Goal: Task Accomplishment & Management: Manage account settings

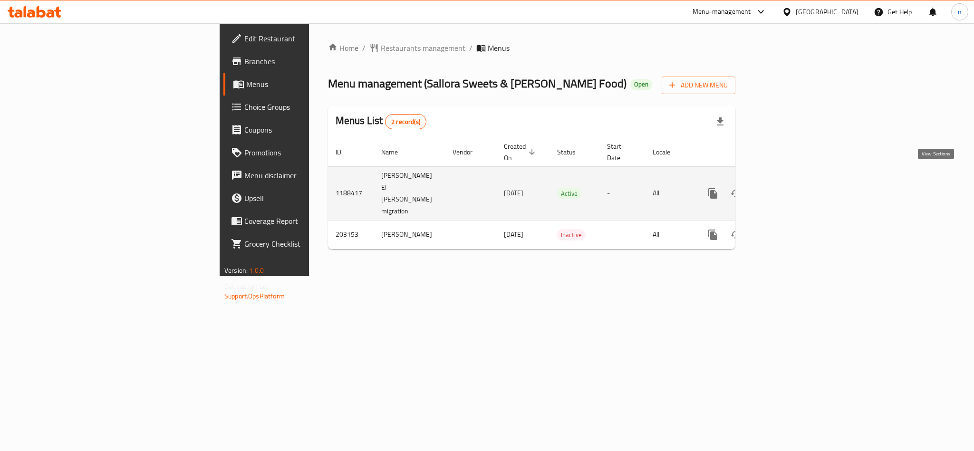
click at [787, 188] on icon "enhanced table" at bounding box center [781, 193] width 11 height 11
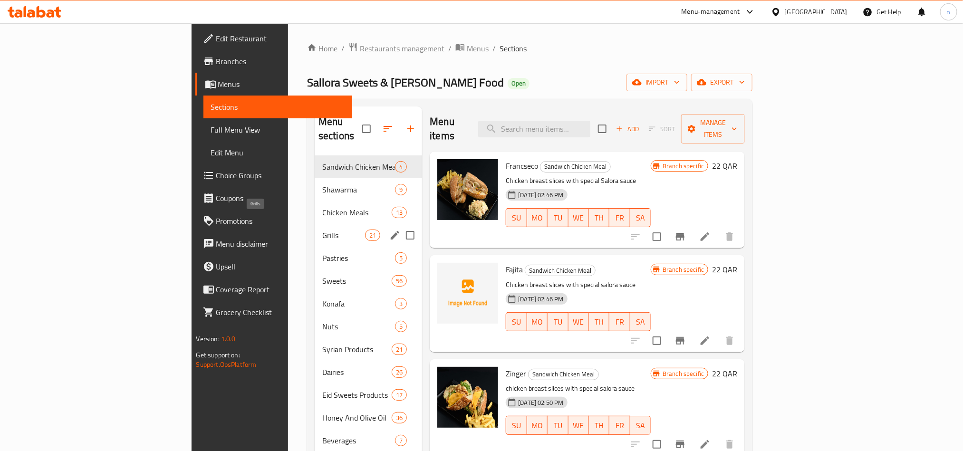
drag, startPoint x: 221, startPoint y: 215, endPoint x: 187, endPoint y: 233, distance: 38.5
click at [322, 230] on span "Grills" at bounding box center [343, 235] width 43 height 11
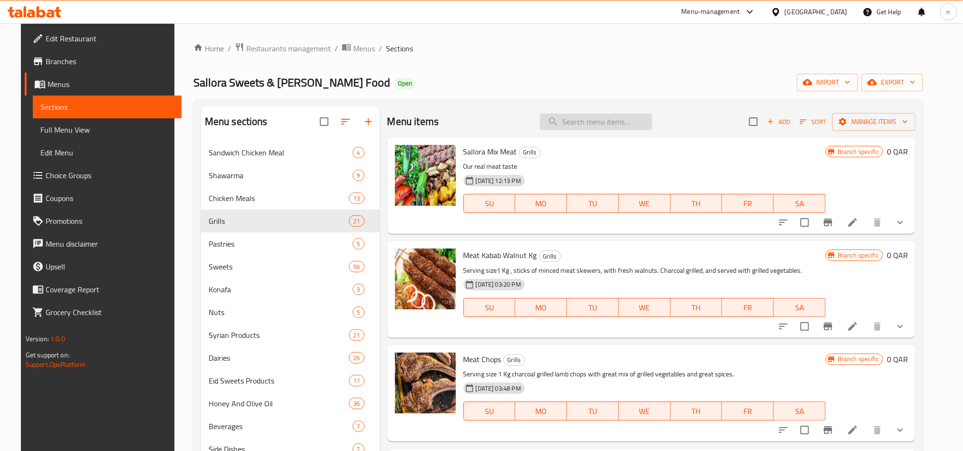
click at [593, 120] on input "search" at bounding box center [596, 122] width 112 height 17
paste input "Meat Kebab"
type input "Meat Kebab"
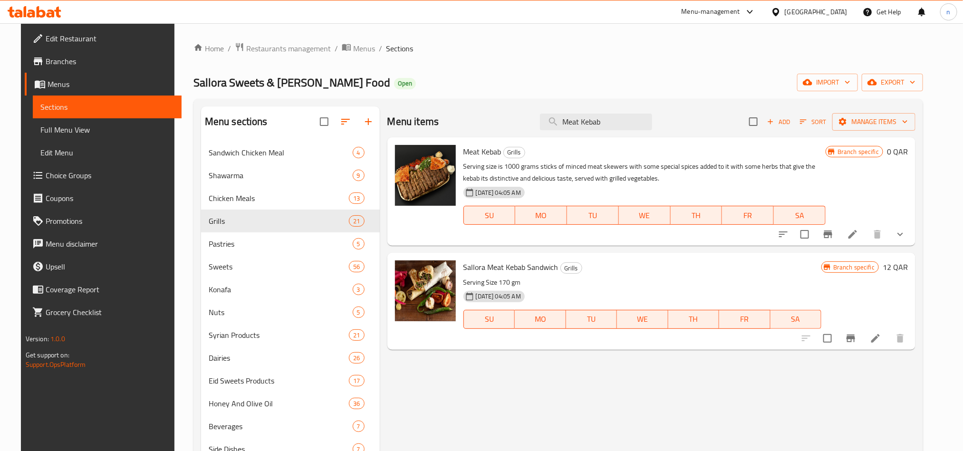
click at [779, 9] on icon at bounding box center [776, 12] width 7 height 8
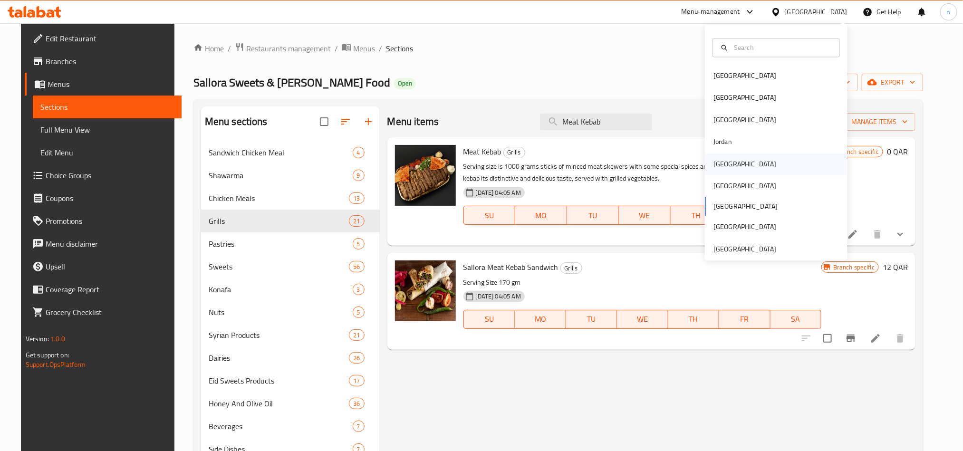
click at [746, 158] on div "[GEOGRAPHIC_DATA]" at bounding box center [776, 164] width 143 height 22
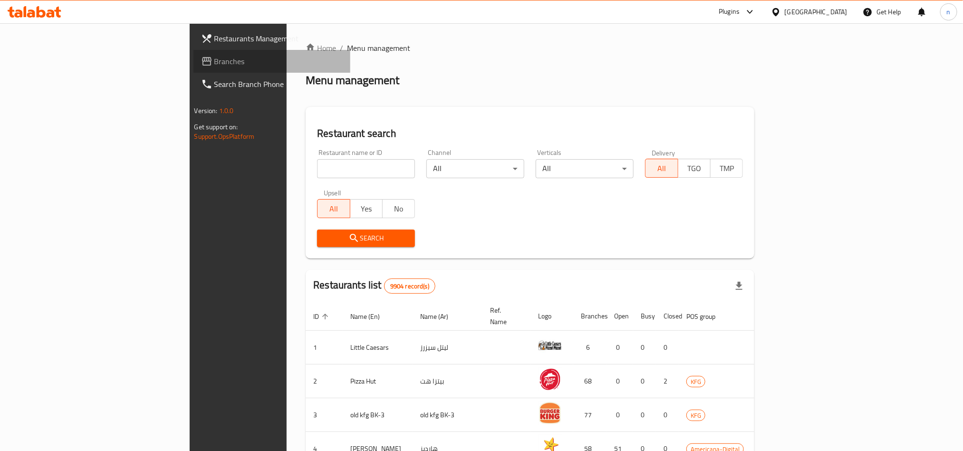
drag, startPoint x: 58, startPoint y: 59, endPoint x: 16, endPoint y: 62, distance: 41.9
click at [214, 59] on span "Branches" at bounding box center [278, 61] width 128 height 11
